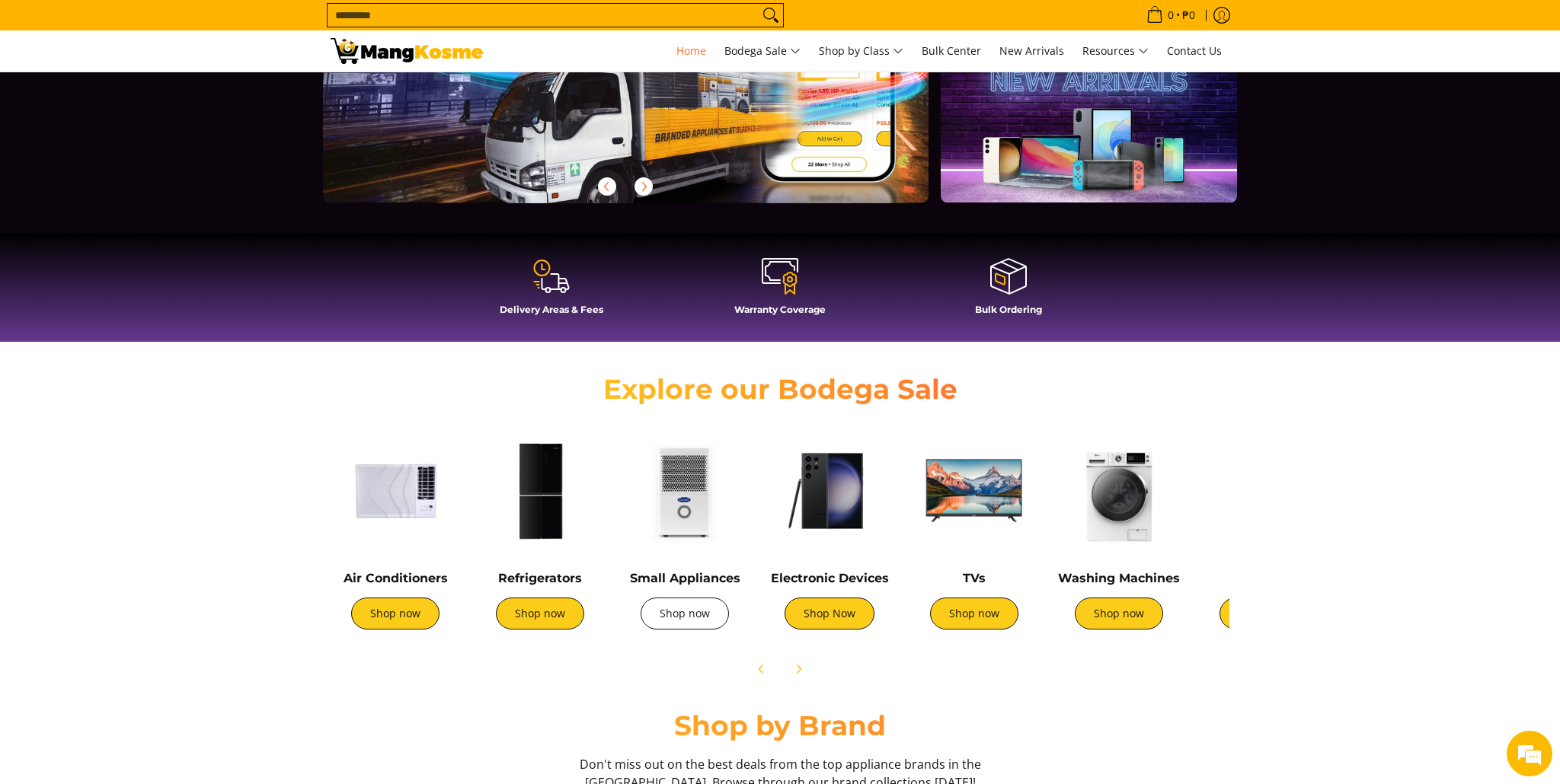
scroll to position [0, 180]
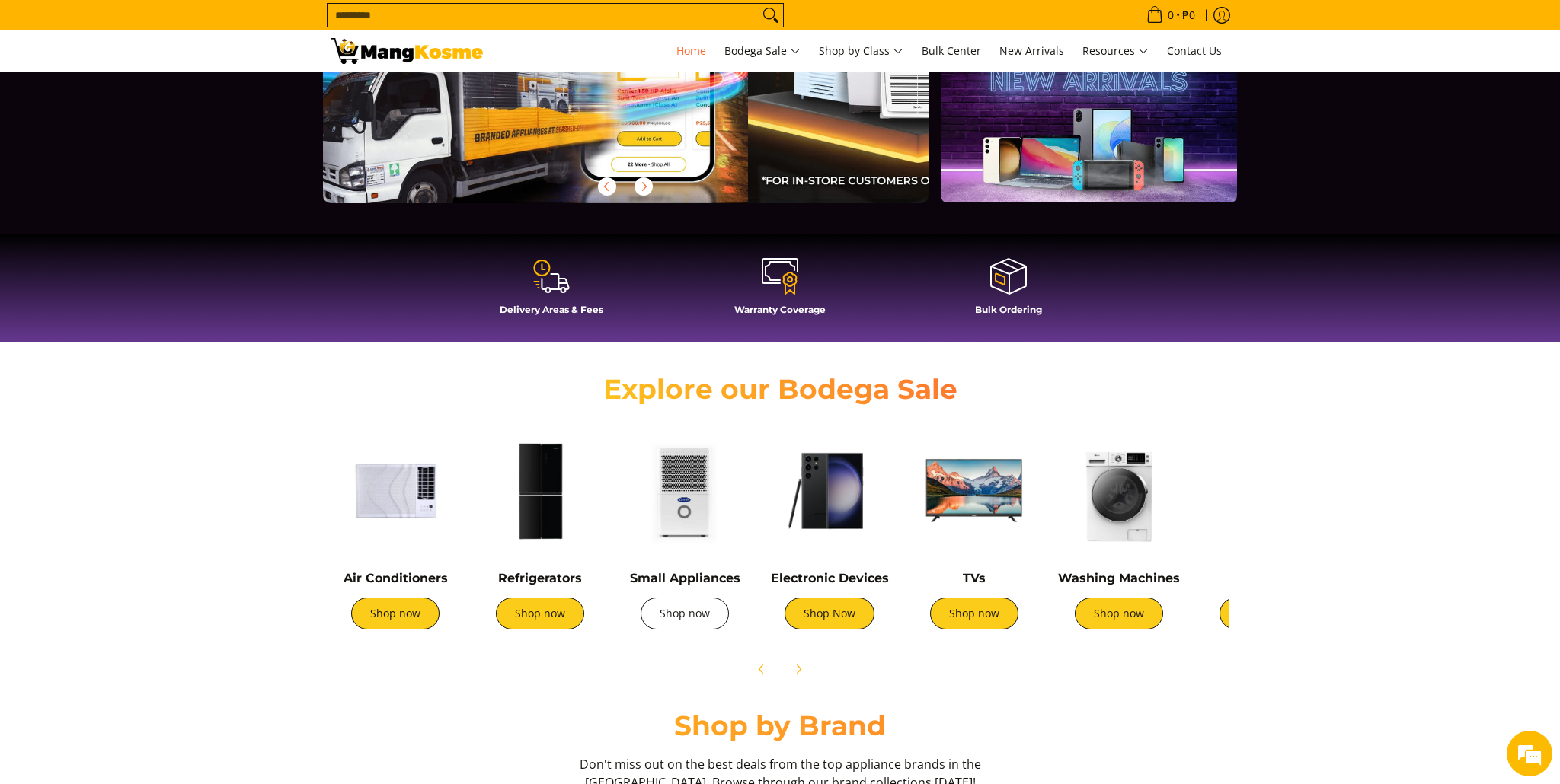
click at [700, 618] on link "Shop now" at bounding box center [685, 614] width 88 height 32
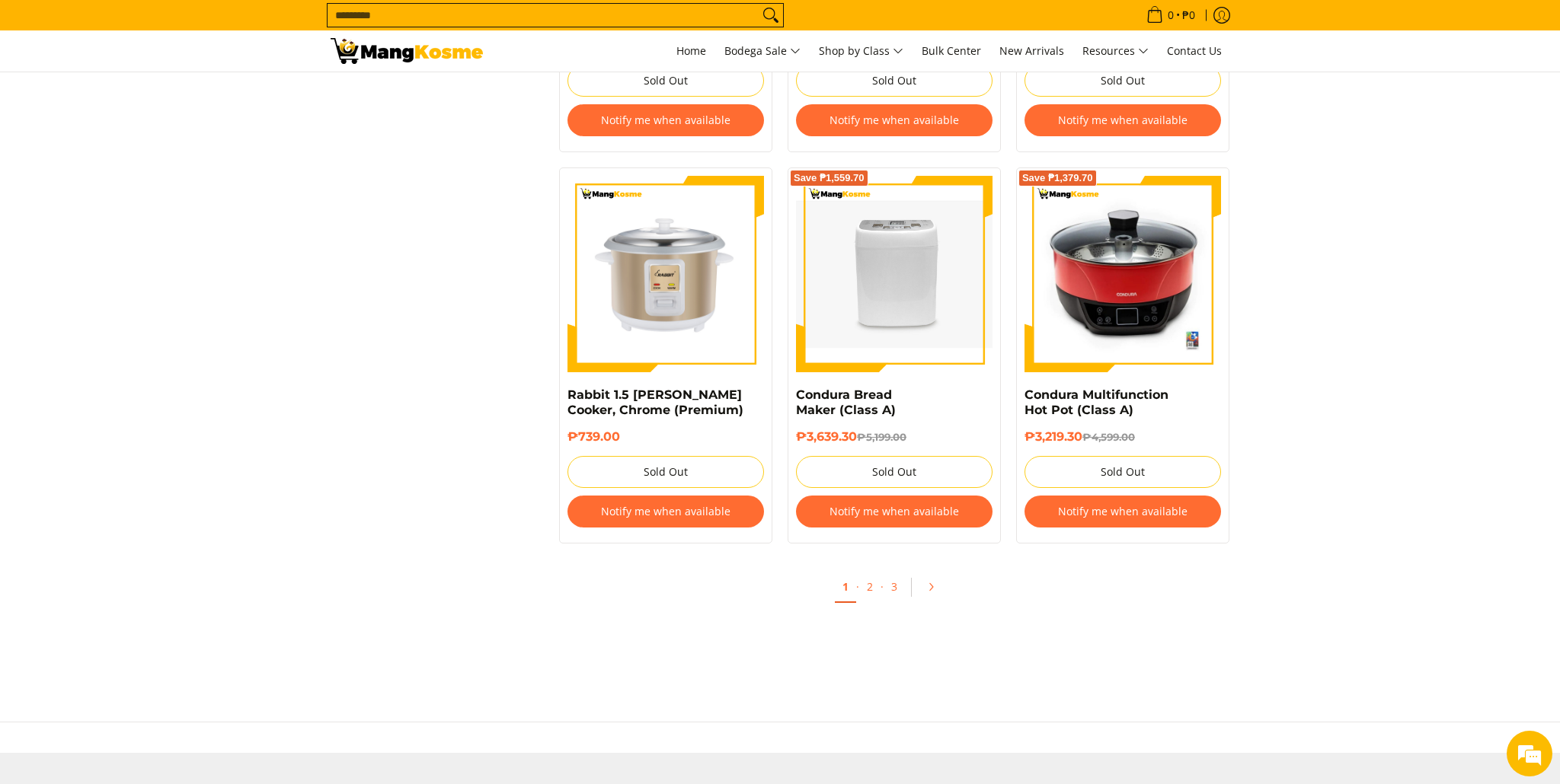
scroll to position [2831, 0]
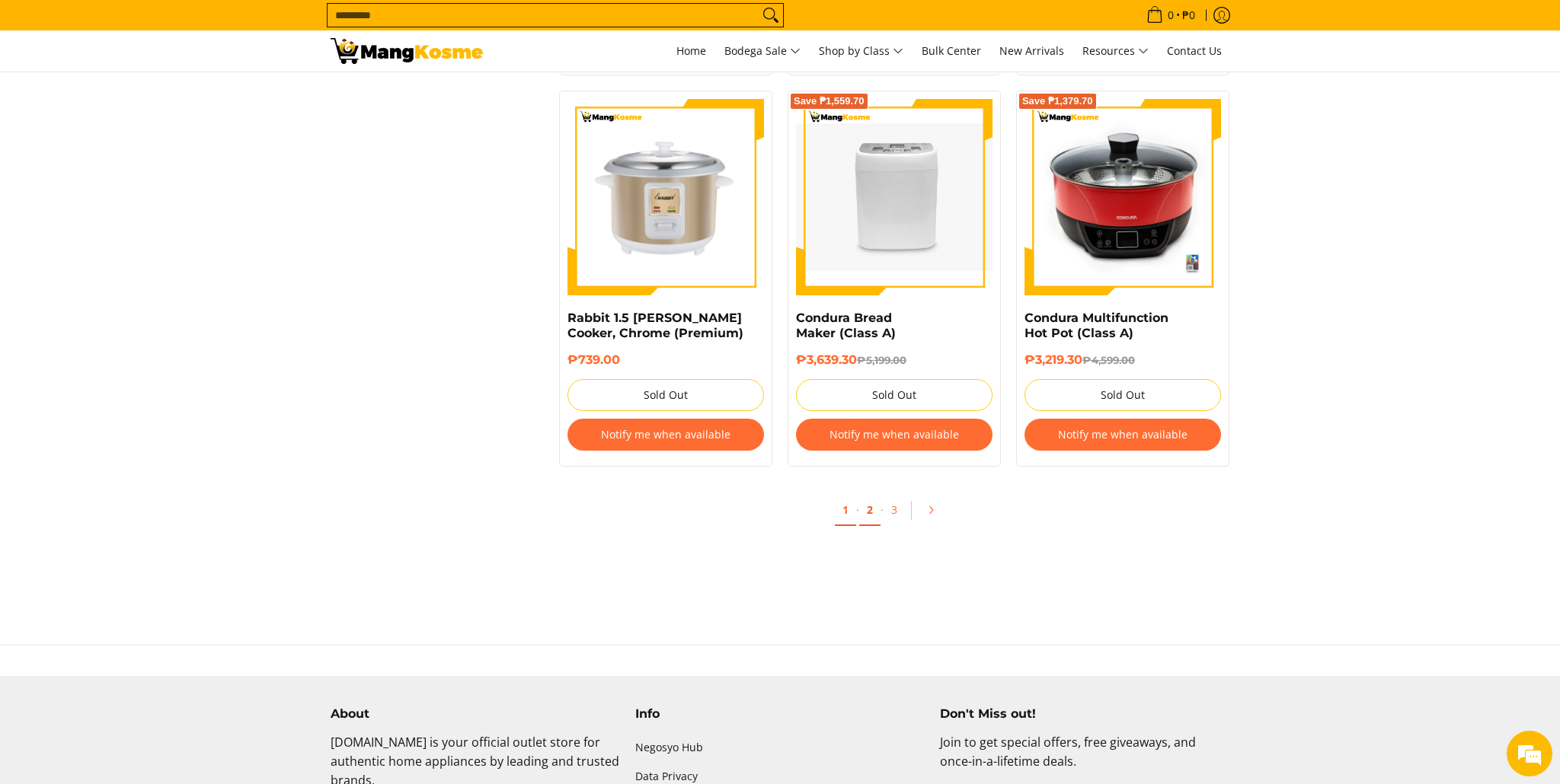
click at [868, 502] on link "2" at bounding box center [870, 510] width 21 height 31
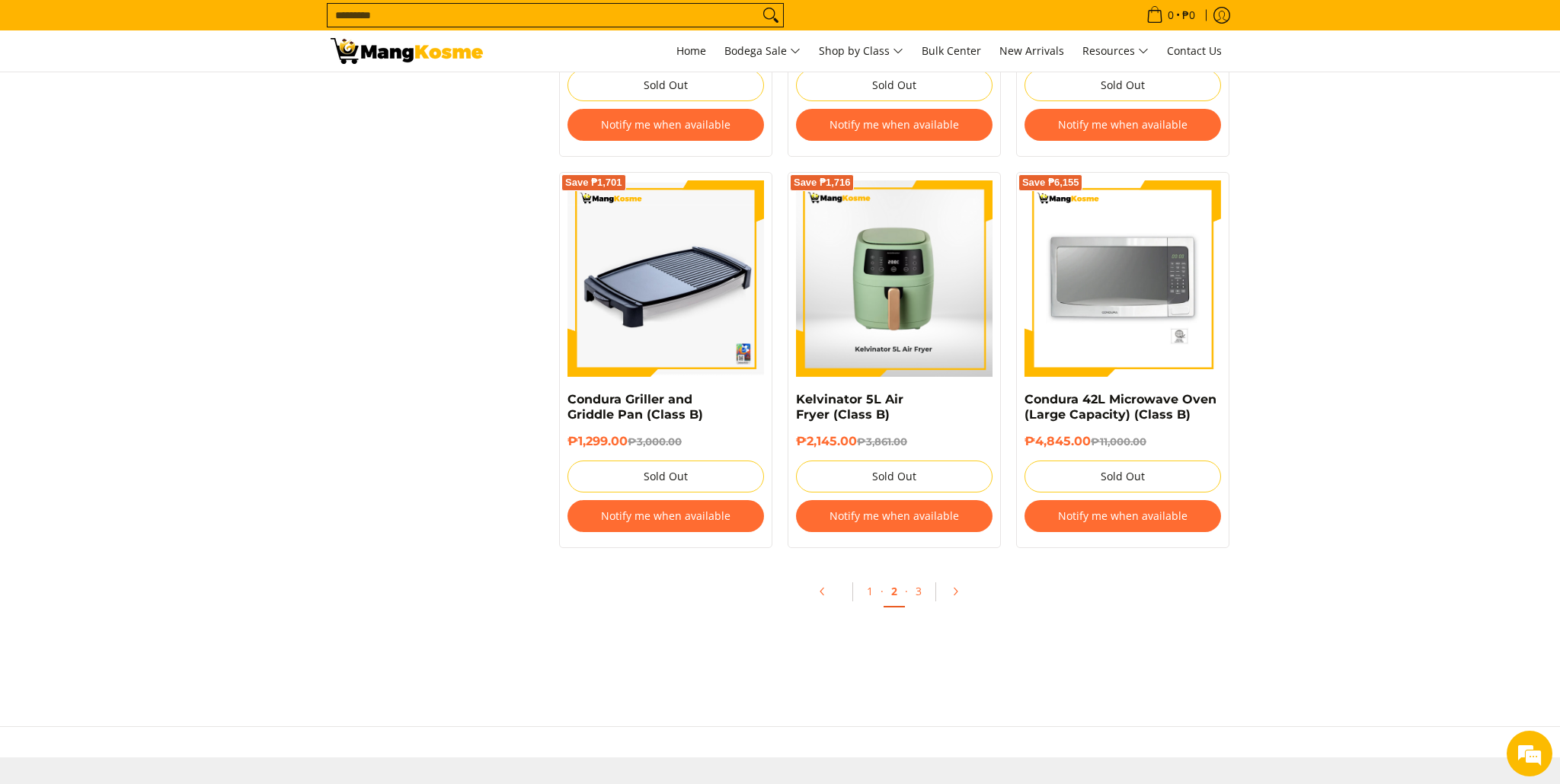
scroll to position [2980, 0]
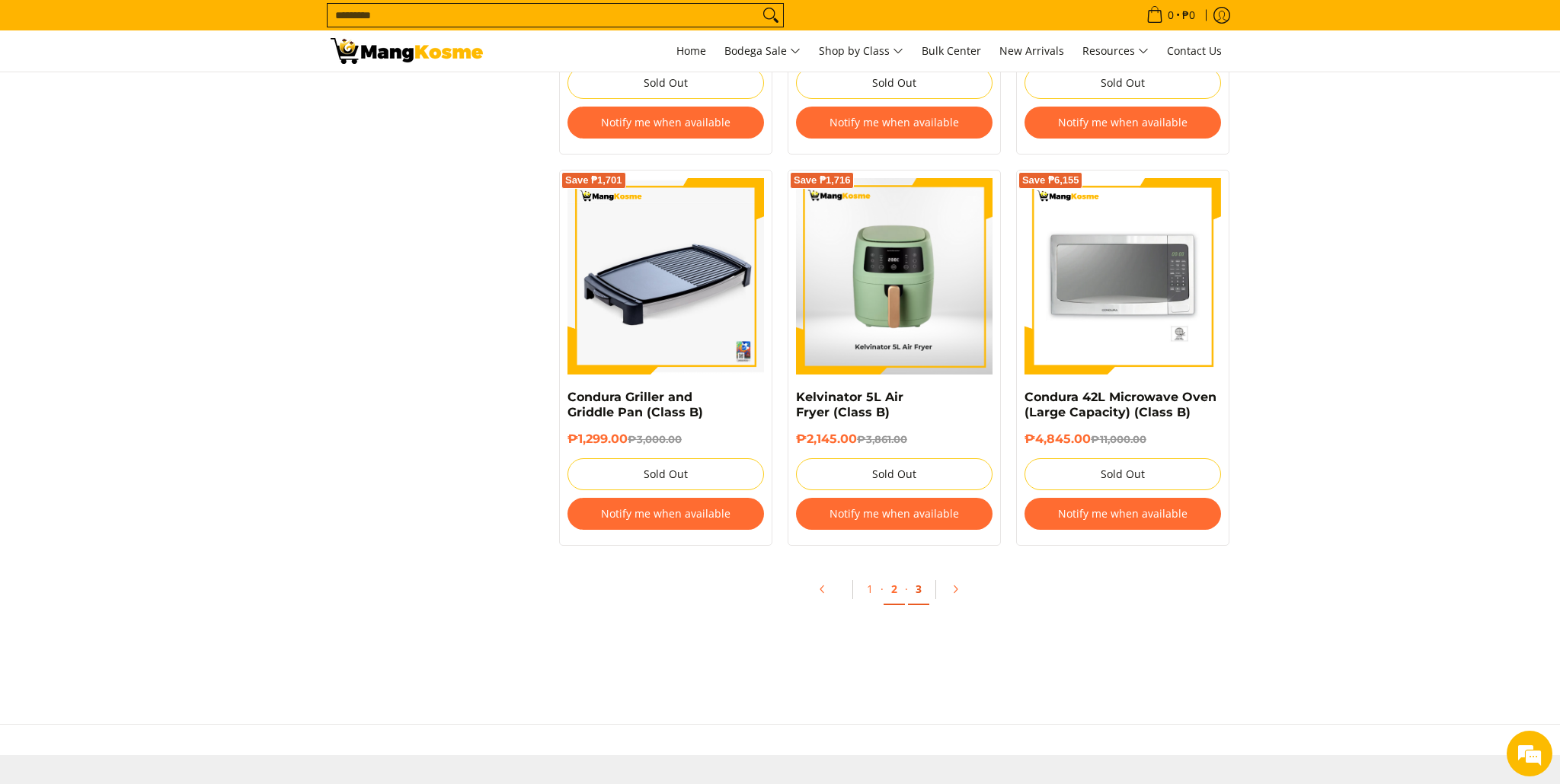
click at [916, 594] on link "3" at bounding box center [918, 590] width 21 height 31
